Goal: Information Seeking & Learning: Learn about a topic

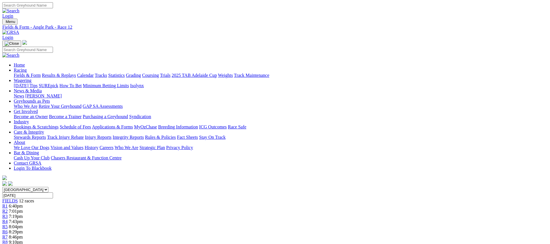
click at [41, 73] on link "Fields & Form" at bounding box center [27, 75] width 27 height 5
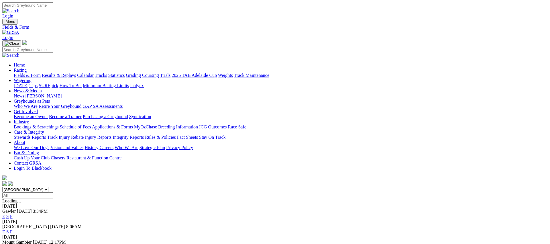
click at [5, 229] on link "E" at bounding box center [3, 231] width 3 height 5
